Goal: Task Accomplishment & Management: Use online tool/utility

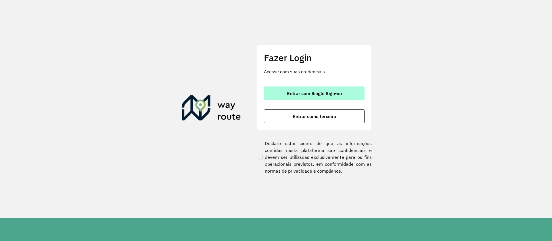
click at [326, 96] on button "Entrar com Single Sign-on" at bounding box center [314, 94] width 101 height 14
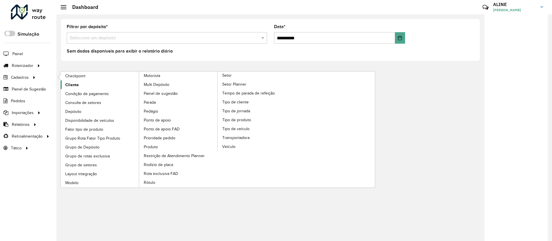
click at [72, 82] on span "Cliente" at bounding box center [72, 85] width 14 height 6
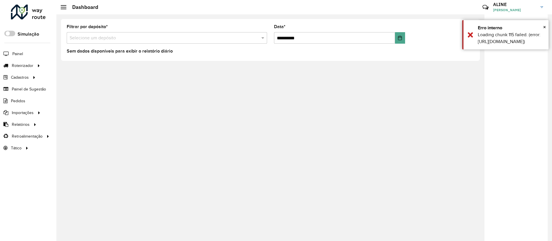
click at [110, 38] on input "text" at bounding box center [161, 38] width 183 height 7
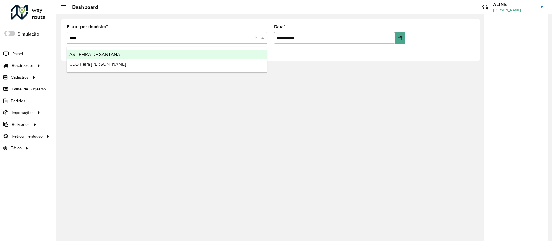
type input "*****"
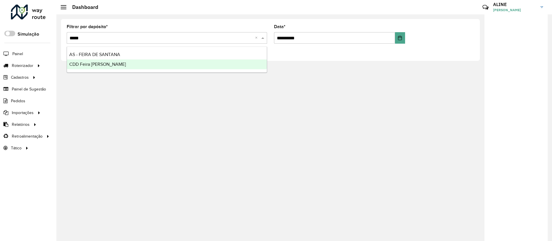
click at [96, 64] on span "CDD Feira de Santana" at bounding box center [97, 64] width 57 height 5
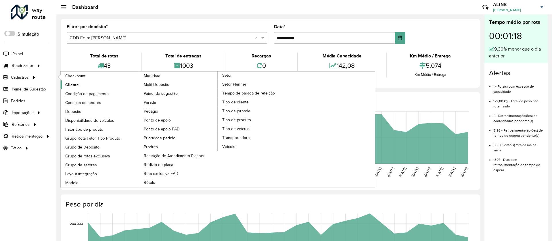
click at [74, 88] on span "Cliente" at bounding box center [72, 85] width 14 height 6
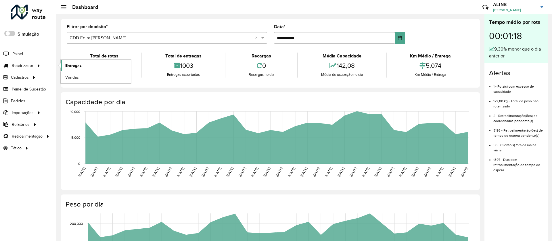
click at [73, 65] on span "Entregas" at bounding box center [73, 66] width 16 height 6
